Goal: Navigation & Orientation: Find specific page/section

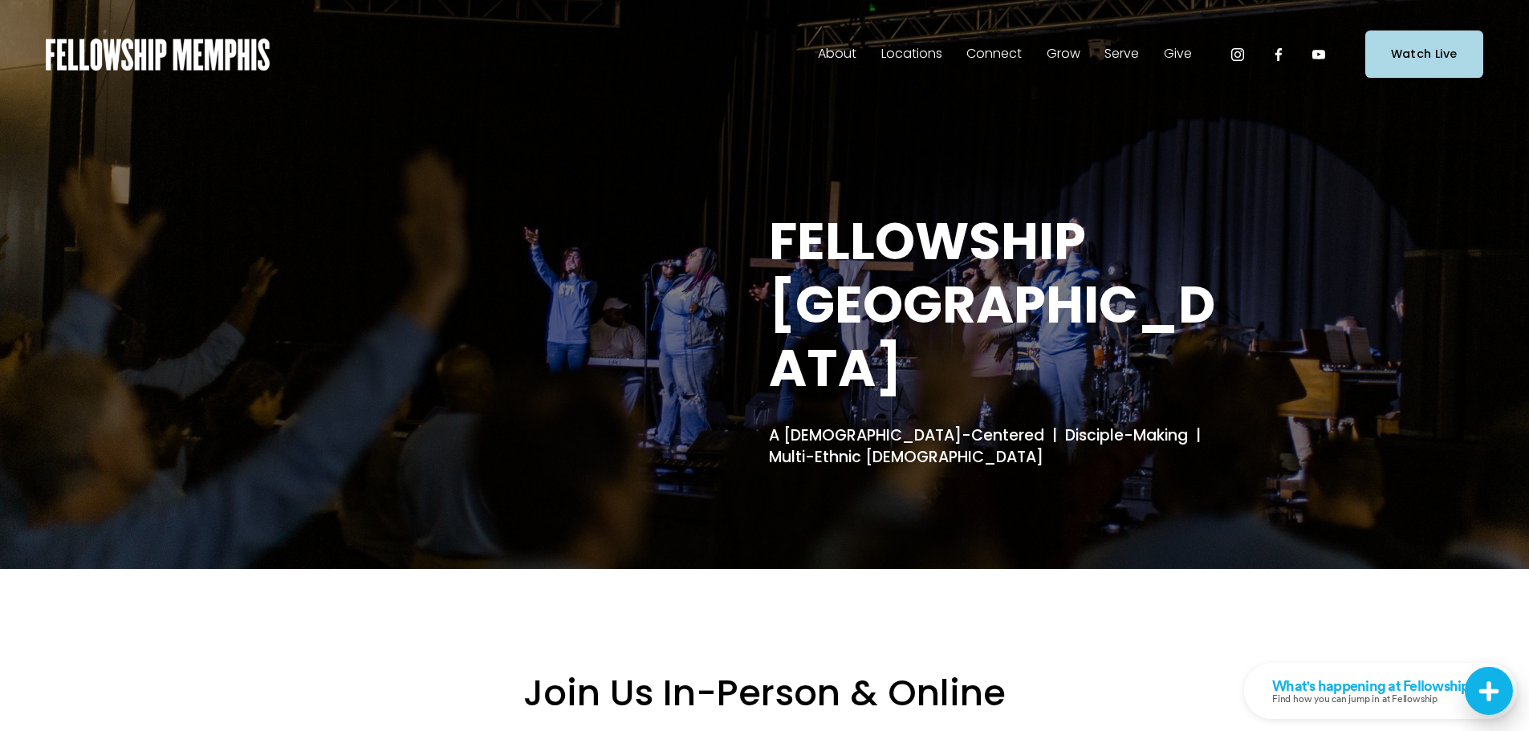
click at [0, 0] on span "Our DNA" at bounding box center [0, 0] width 0 height 0
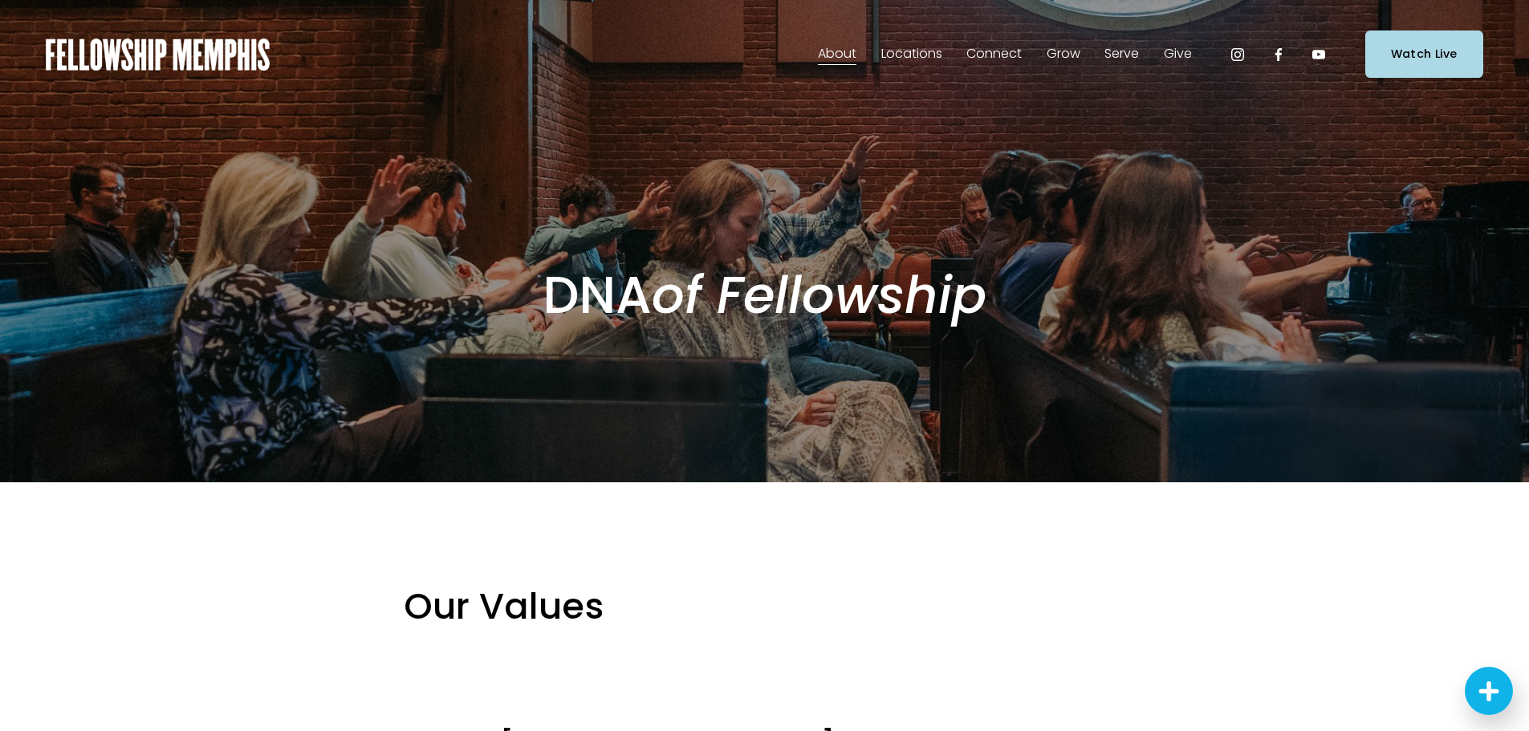
click at [0, 0] on span "Staff" at bounding box center [0, 0] width 0 height 0
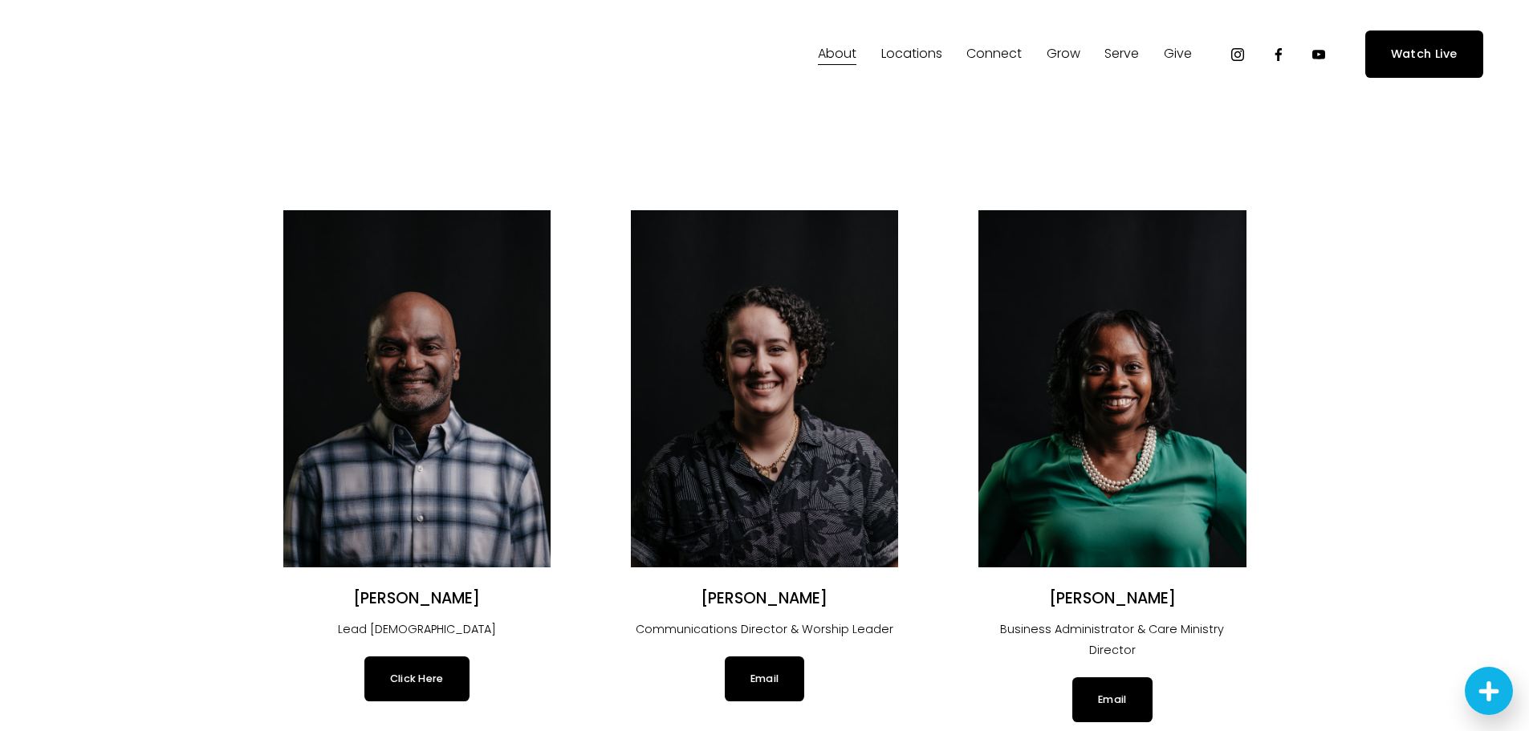
click at [0, 0] on span "Prayer" at bounding box center [0, 0] width 0 height 0
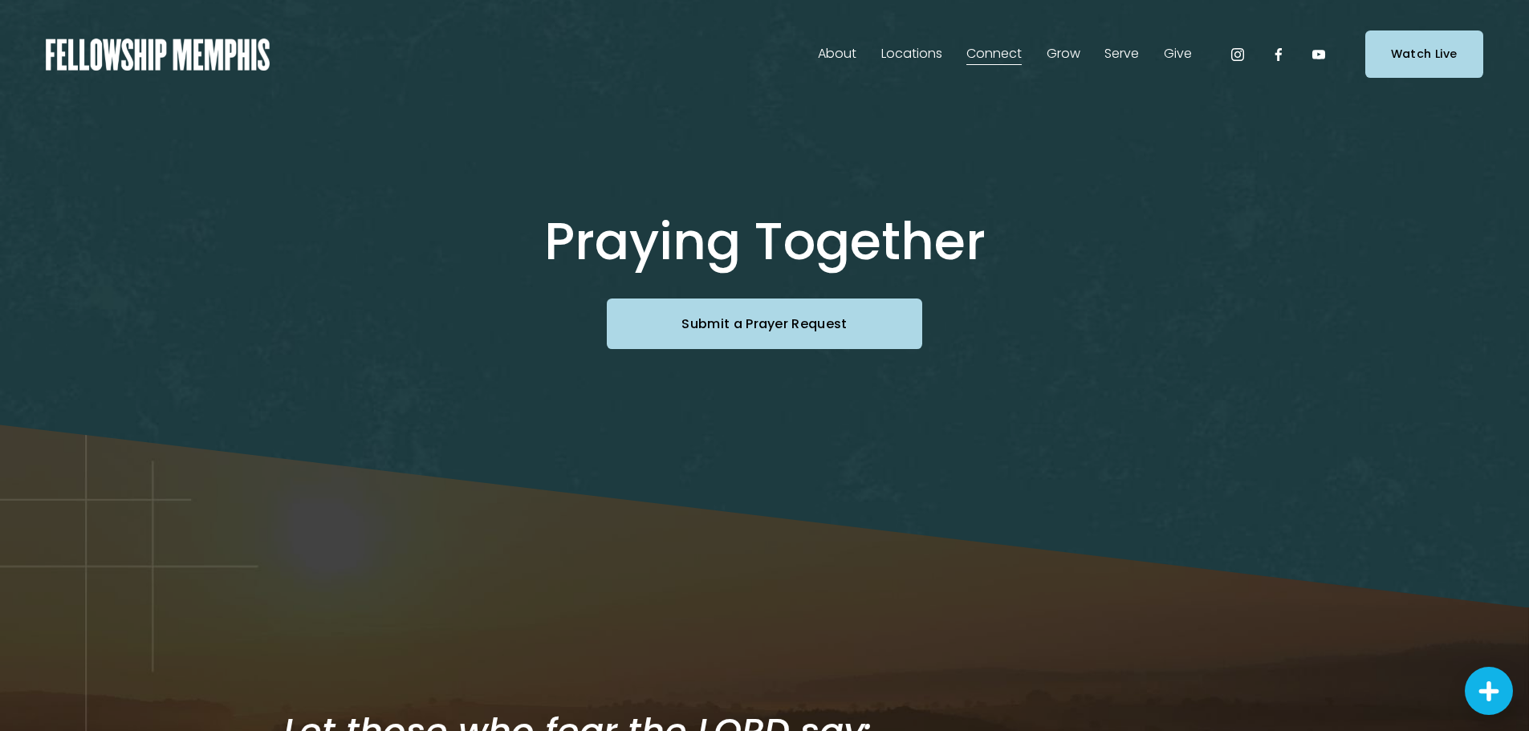
click at [0, 0] on span "Kids" at bounding box center [0, 0] width 0 height 0
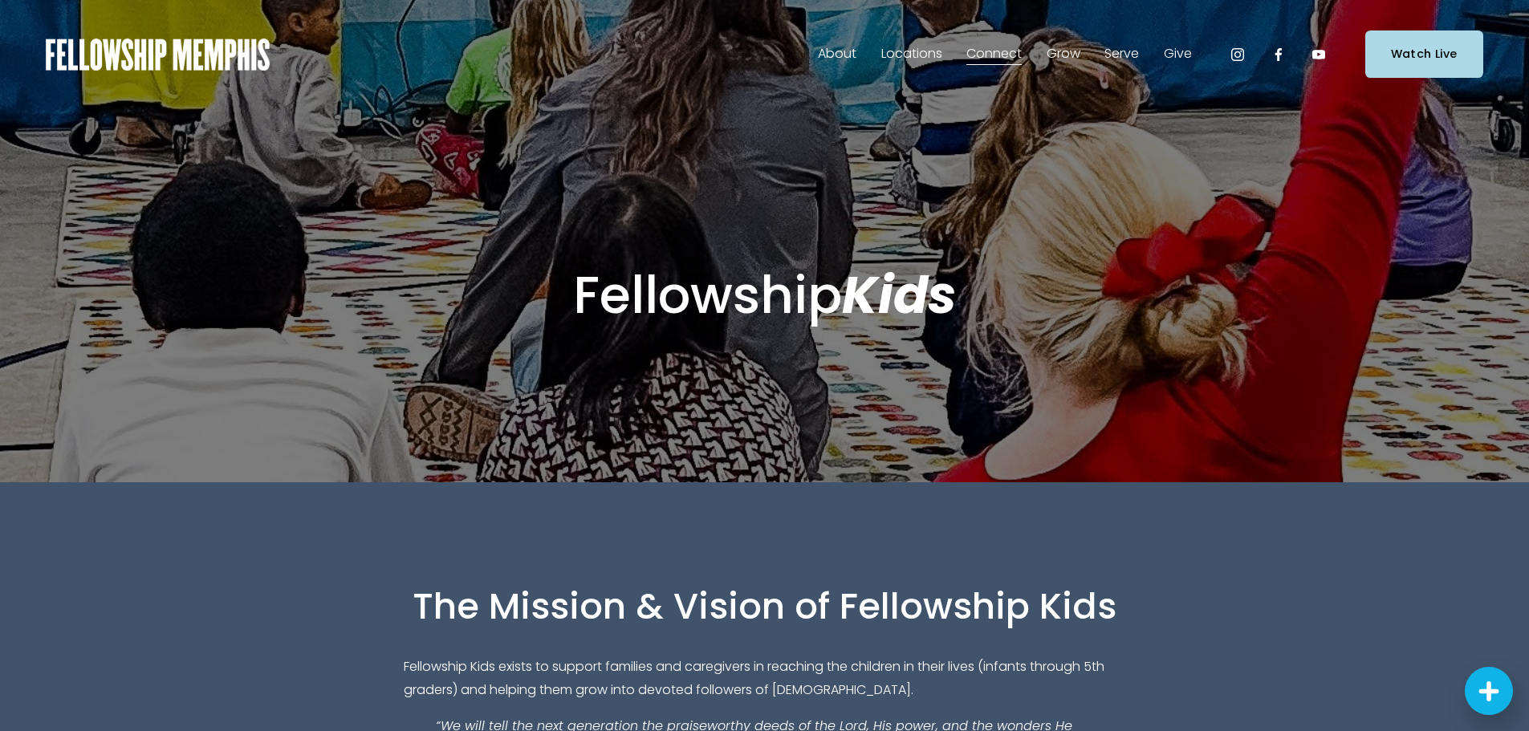
click at [0, 0] on span "Students" at bounding box center [0, 0] width 0 height 0
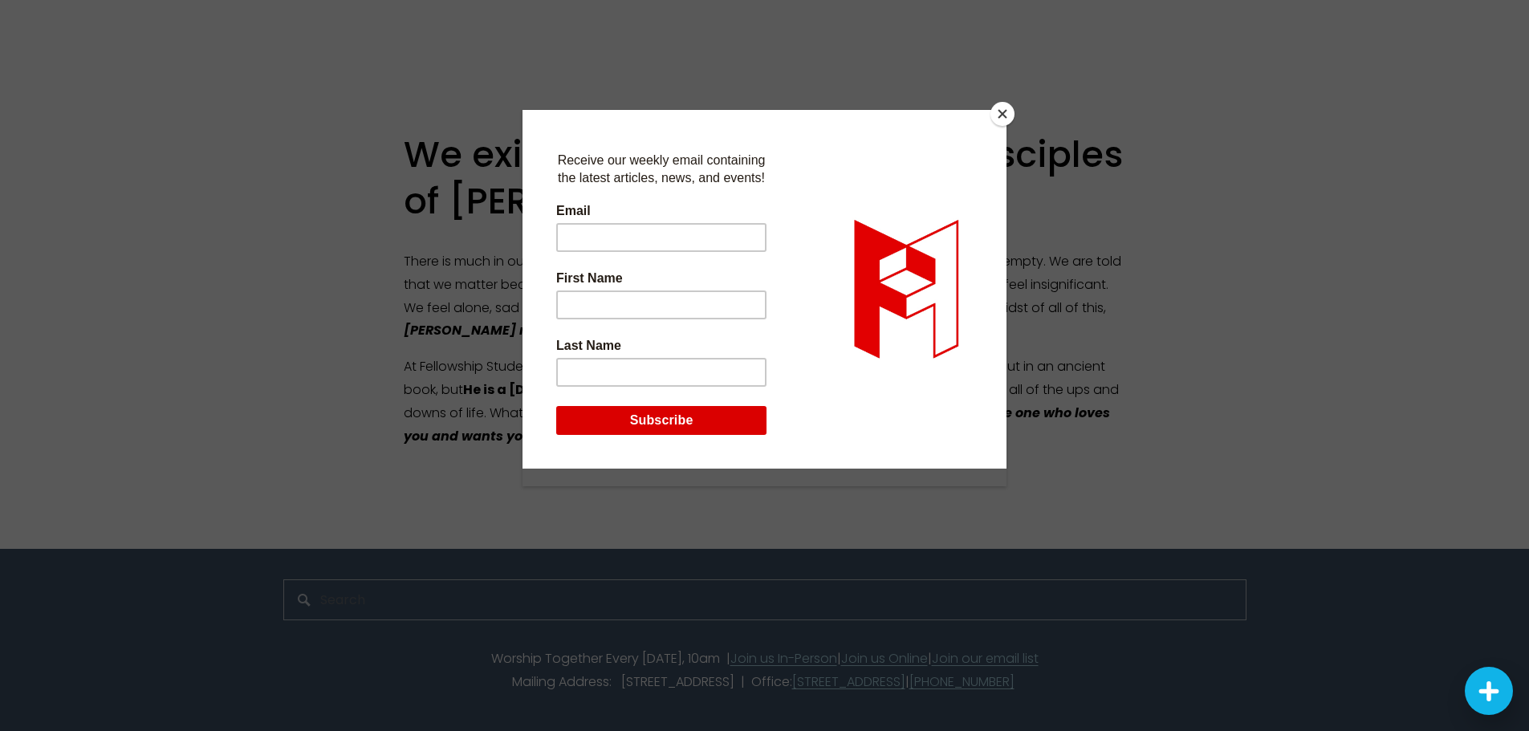
scroll to position [3229, 0]
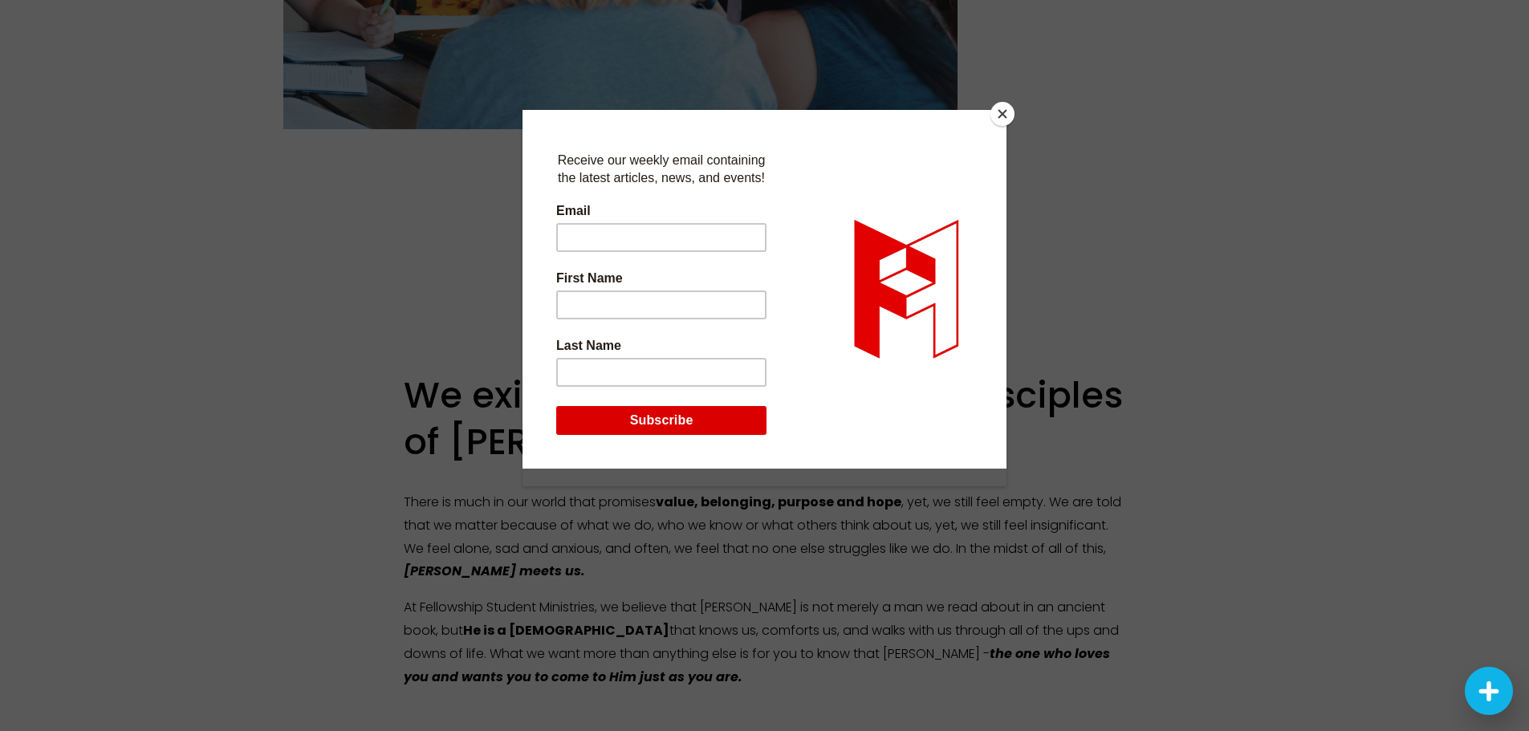
click at [1002, 115] on button "Close" at bounding box center [1003, 114] width 24 height 24
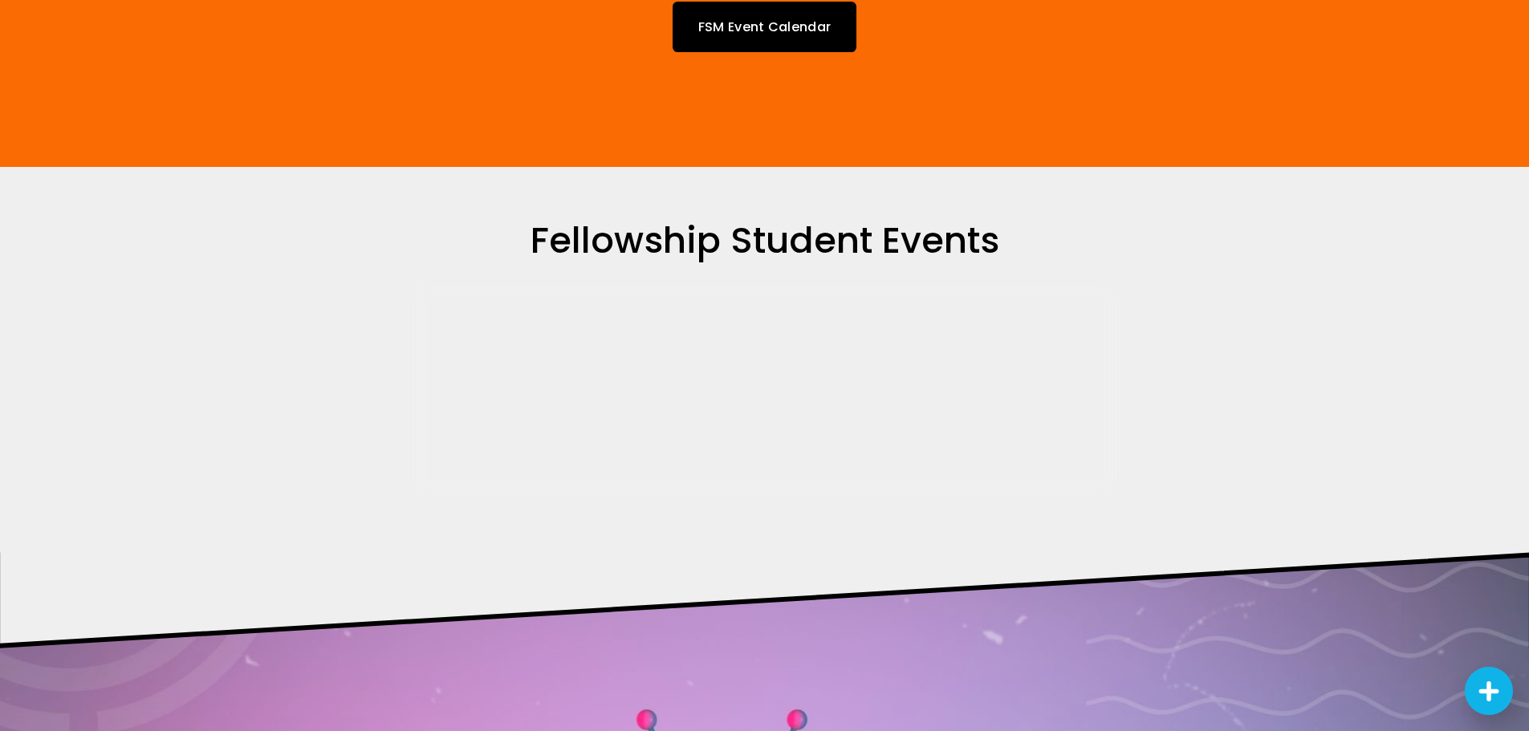
scroll to position [339, 0]
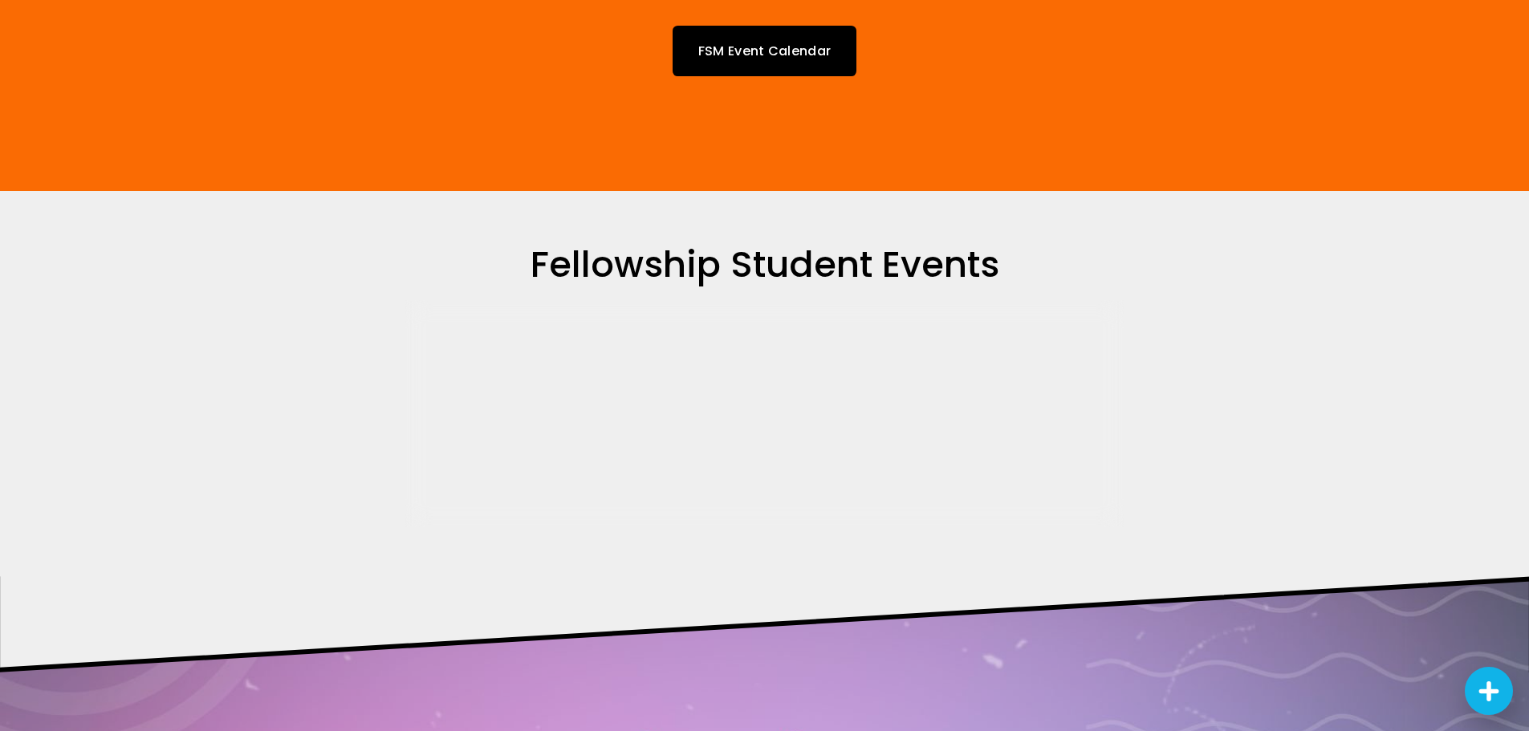
click at [767, 49] on link "FSM Event Calendar" at bounding box center [765, 51] width 185 height 51
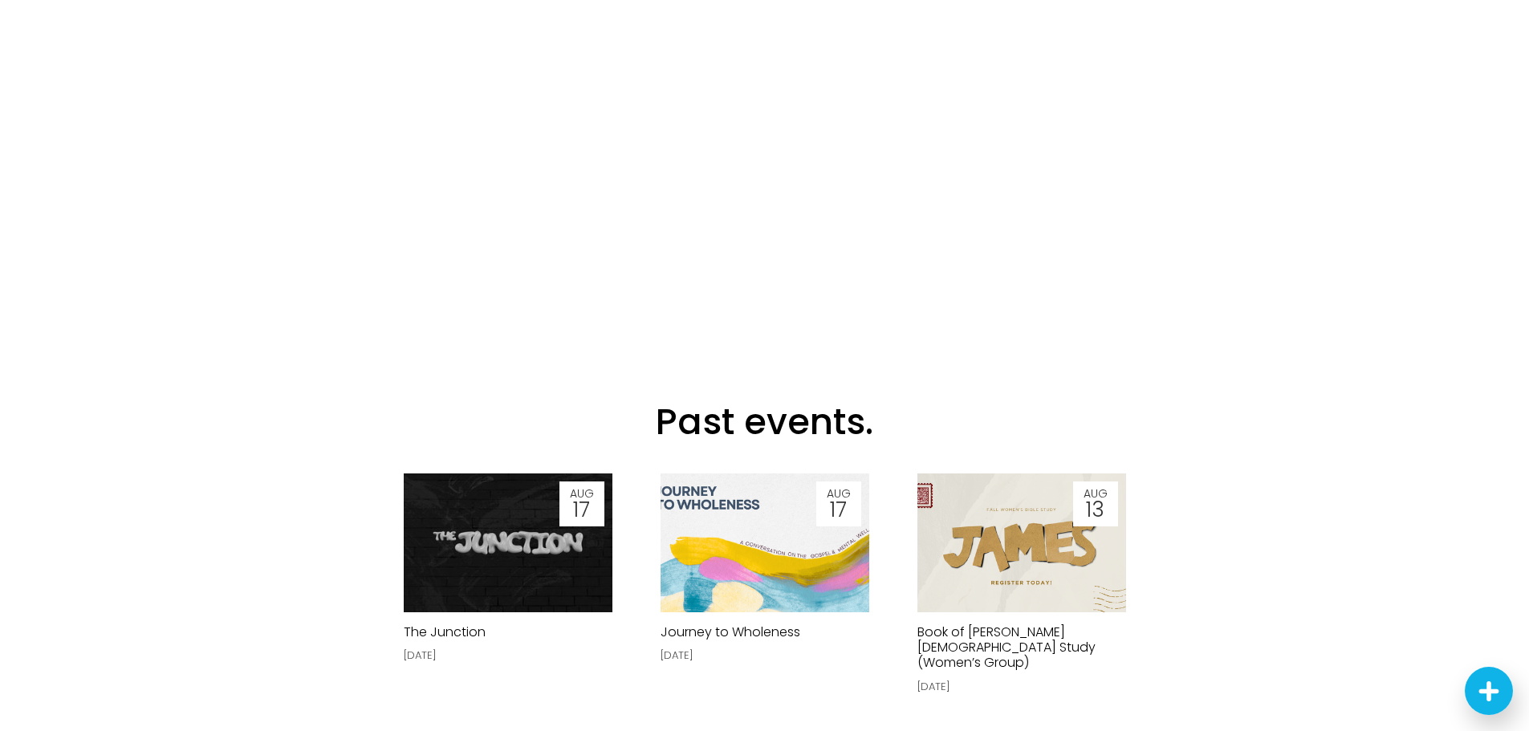
scroll to position [722, 0]
